Goal: Task Accomplishment & Management: Use online tool/utility

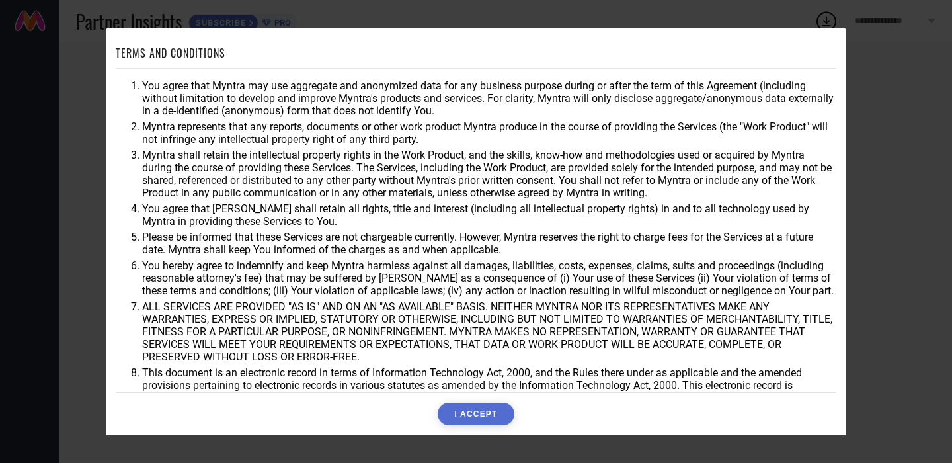
scroll to position [22, 0]
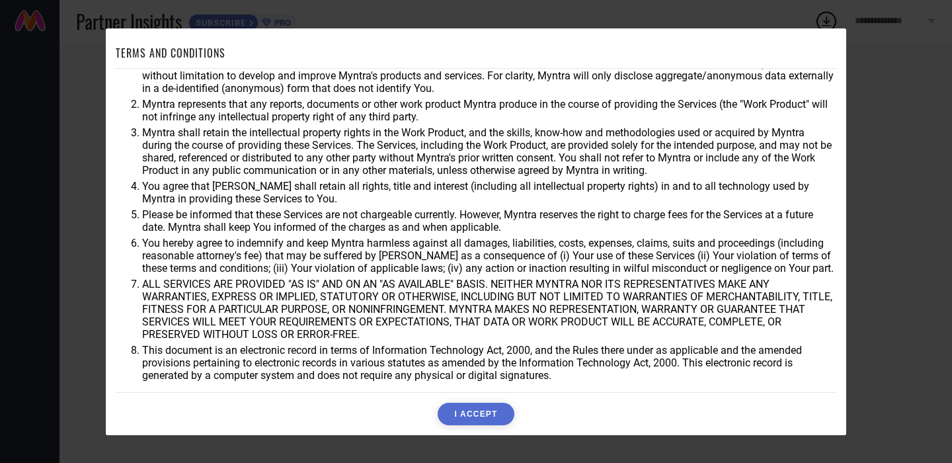
click at [480, 414] on button "I ACCEPT" at bounding box center [476, 414] width 76 height 22
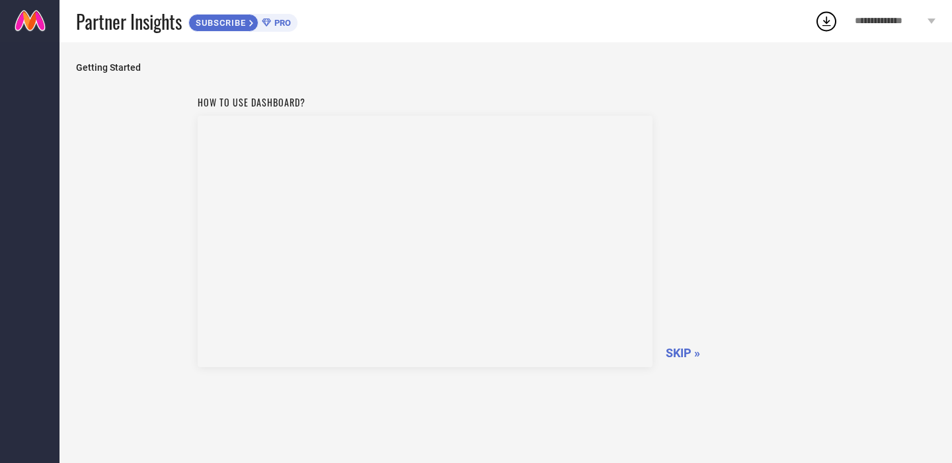
click at [676, 353] on span "SKIP »" at bounding box center [683, 353] width 34 height 14
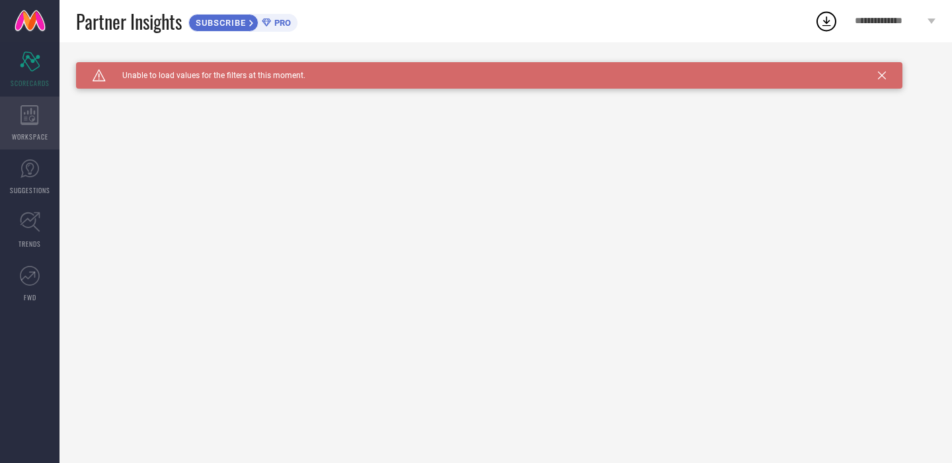
click at [26, 122] on icon at bounding box center [29, 115] width 19 height 20
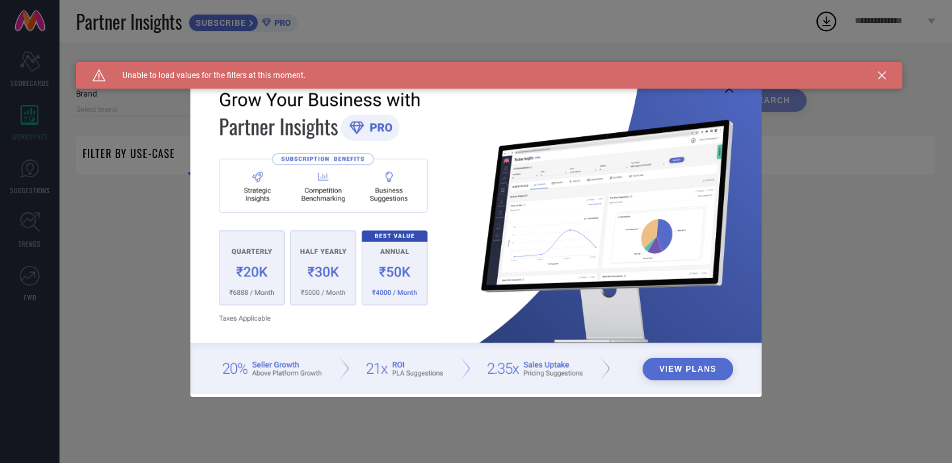
type input "1 STOP FASHION"
type input "All"
click at [885, 77] on icon at bounding box center [882, 75] width 8 height 8
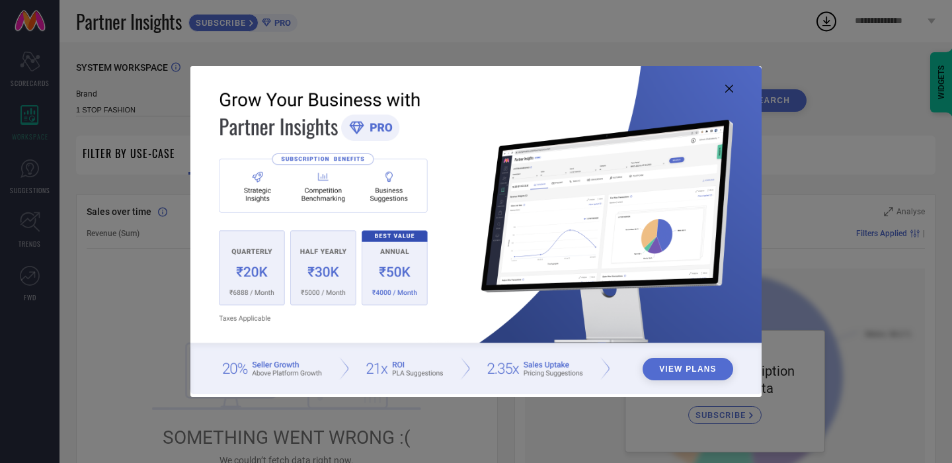
click at [141, 338] on div "View Plans" at bounding box center [476, 231] width 952 height 463
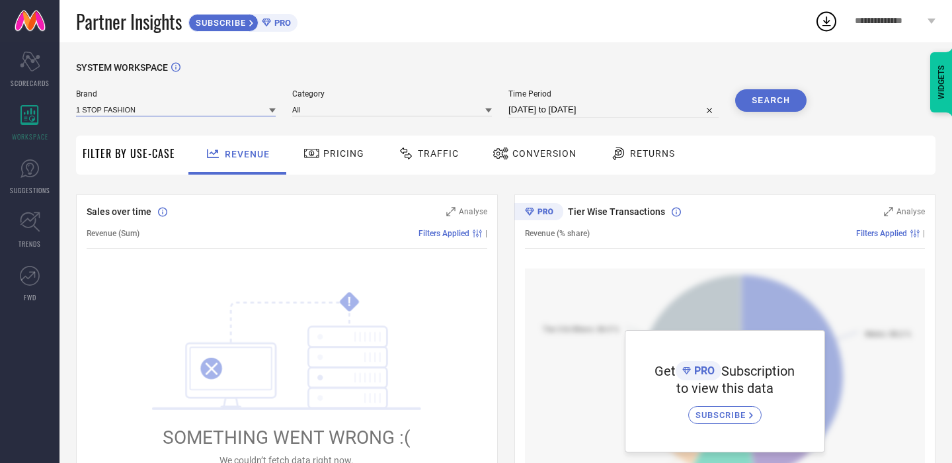
click at [188, 110] on input at bounding box center [176, 109] width 200 height 14
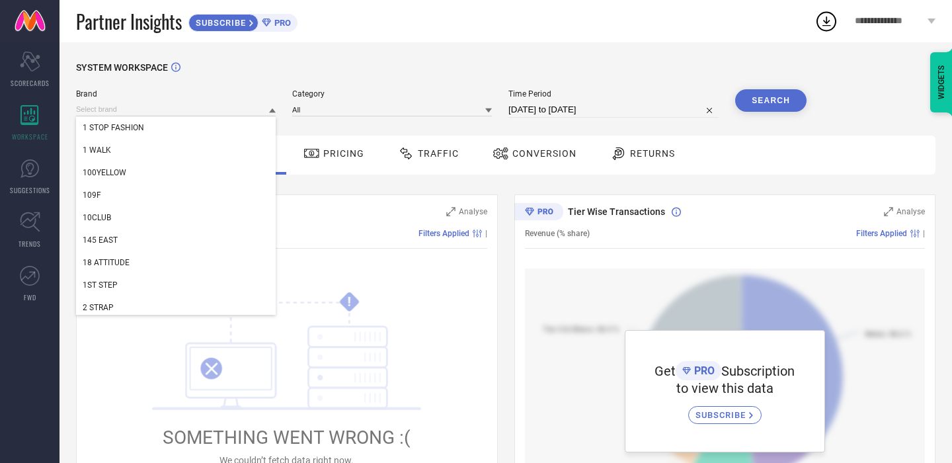
click at [371, 53] on div "SYSTEM WORKSPACE Brand 1 STOP FASHION 1 WALK 100YELLOW 109F 10CLUB 145 EAST 18 …" at bounding box center [506, 467] width 893 height 850
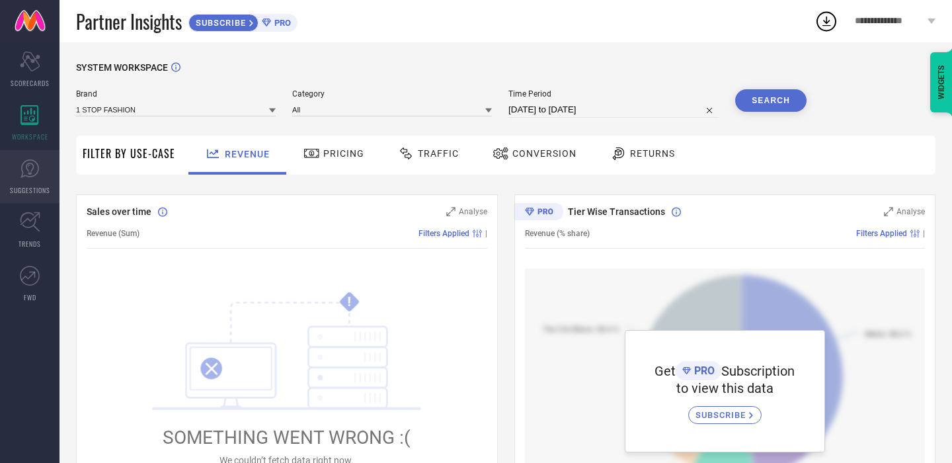
click at [21, 167] on icon at bounding box center [29, 168] width 19 height 19
